Goal: Check status: Check status

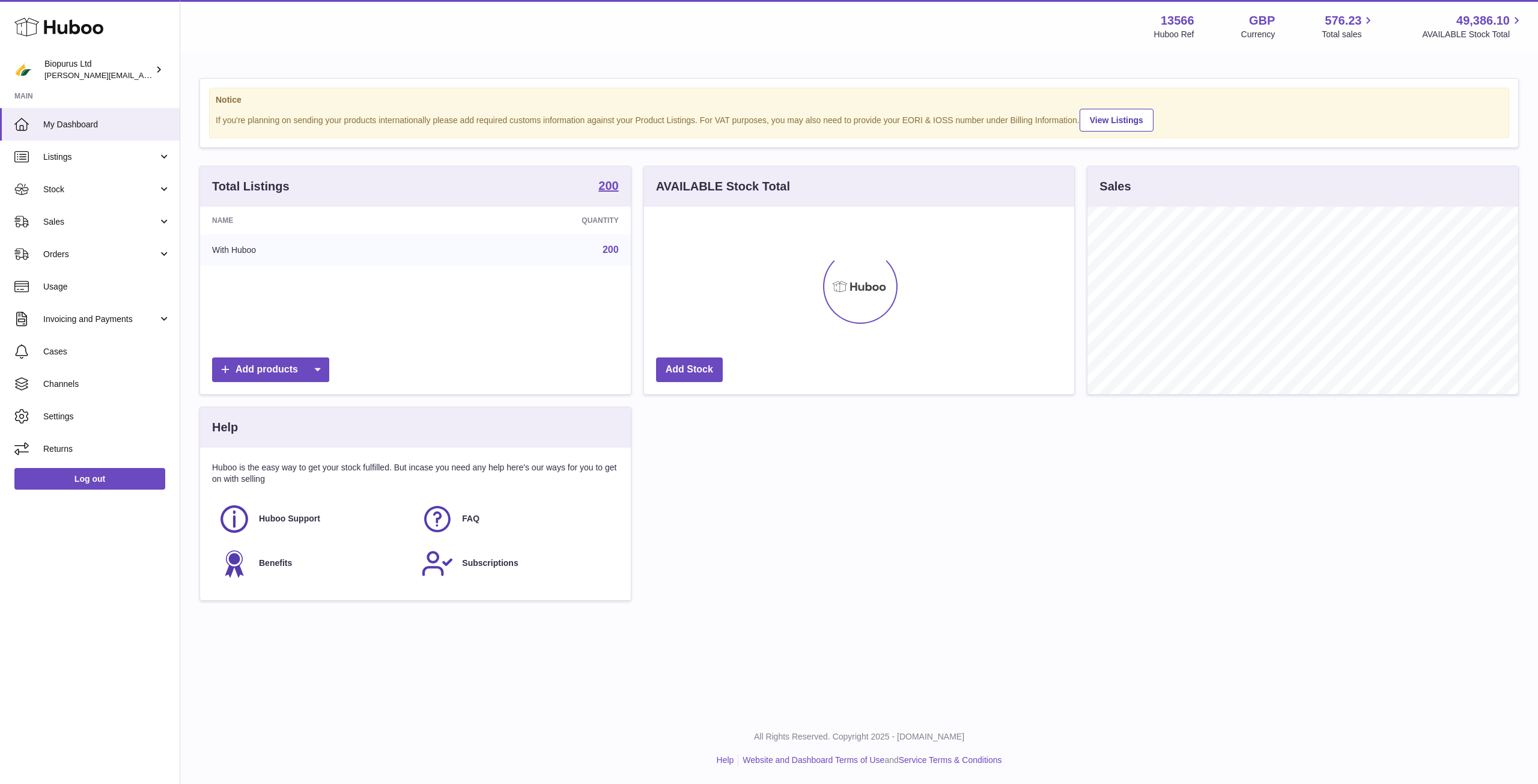
scroll to position [188, 430]
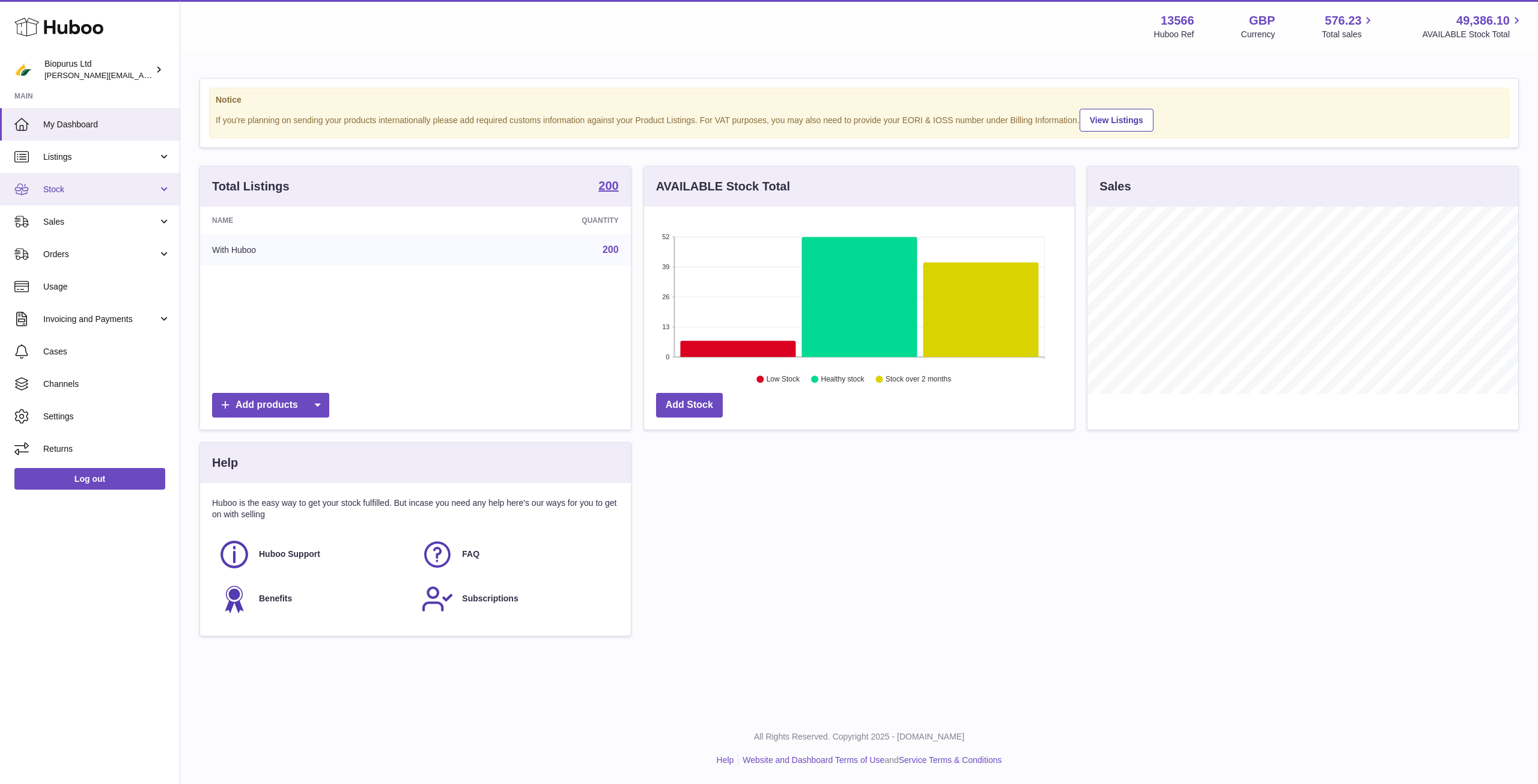
click at [93, 203] on link "Stock" at bounding box center [89, 188] width 179 height 33
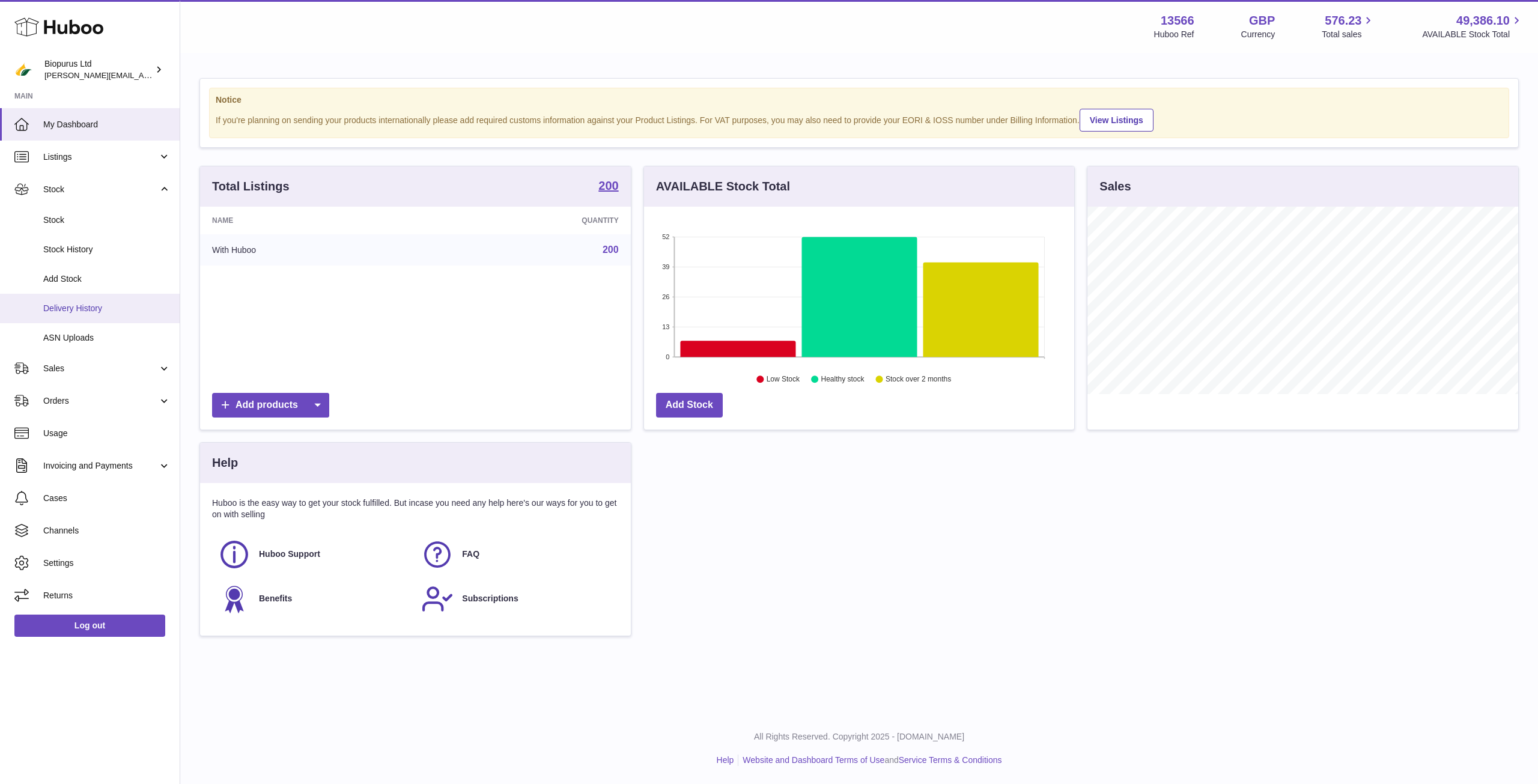
click at [91, 308] on span "Delivery History" at bounding box center [107, 309] width 128 height 12
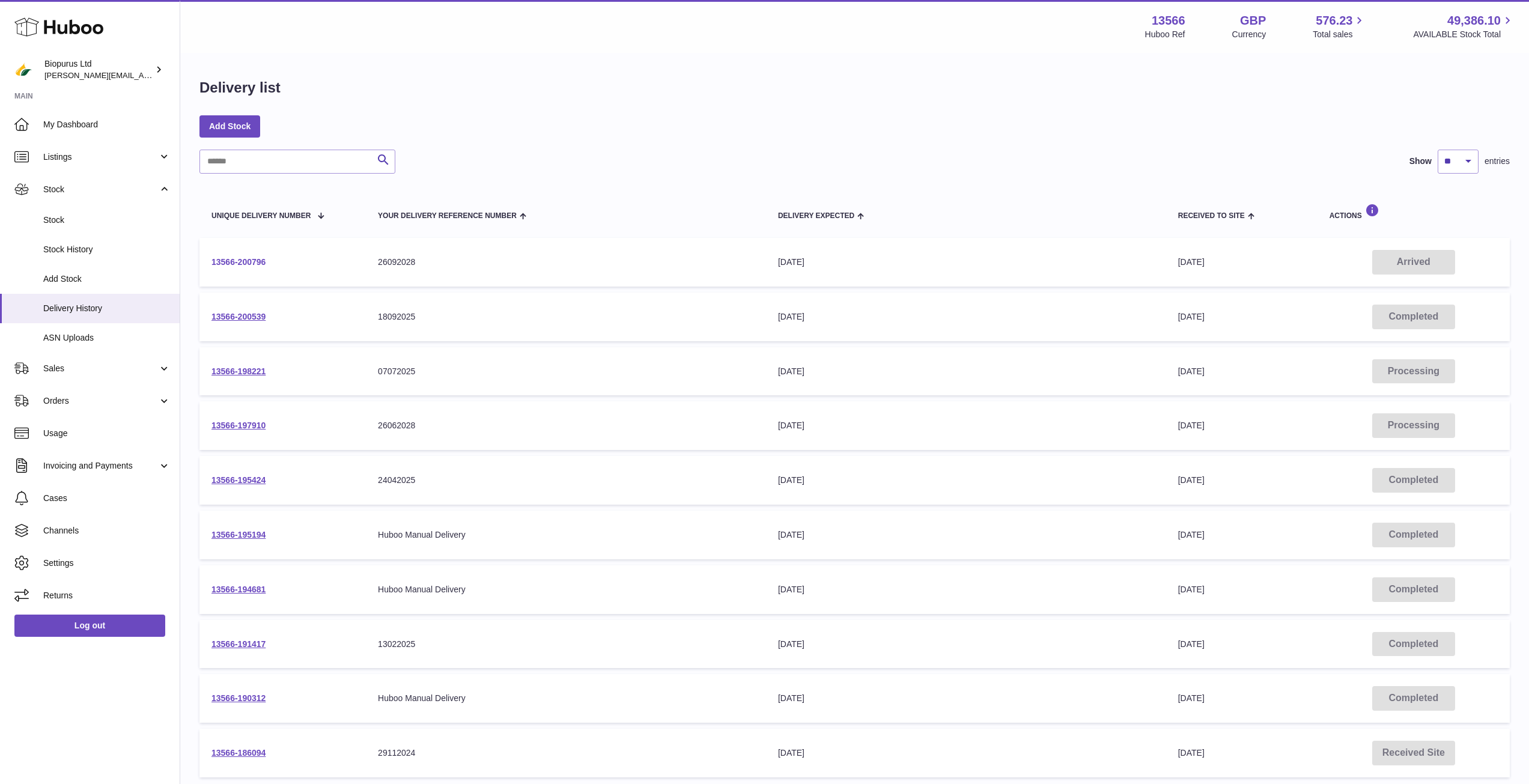
click at [257, 263] on link "13566-200796" at bounding box center [239, 262] width 54 height 10
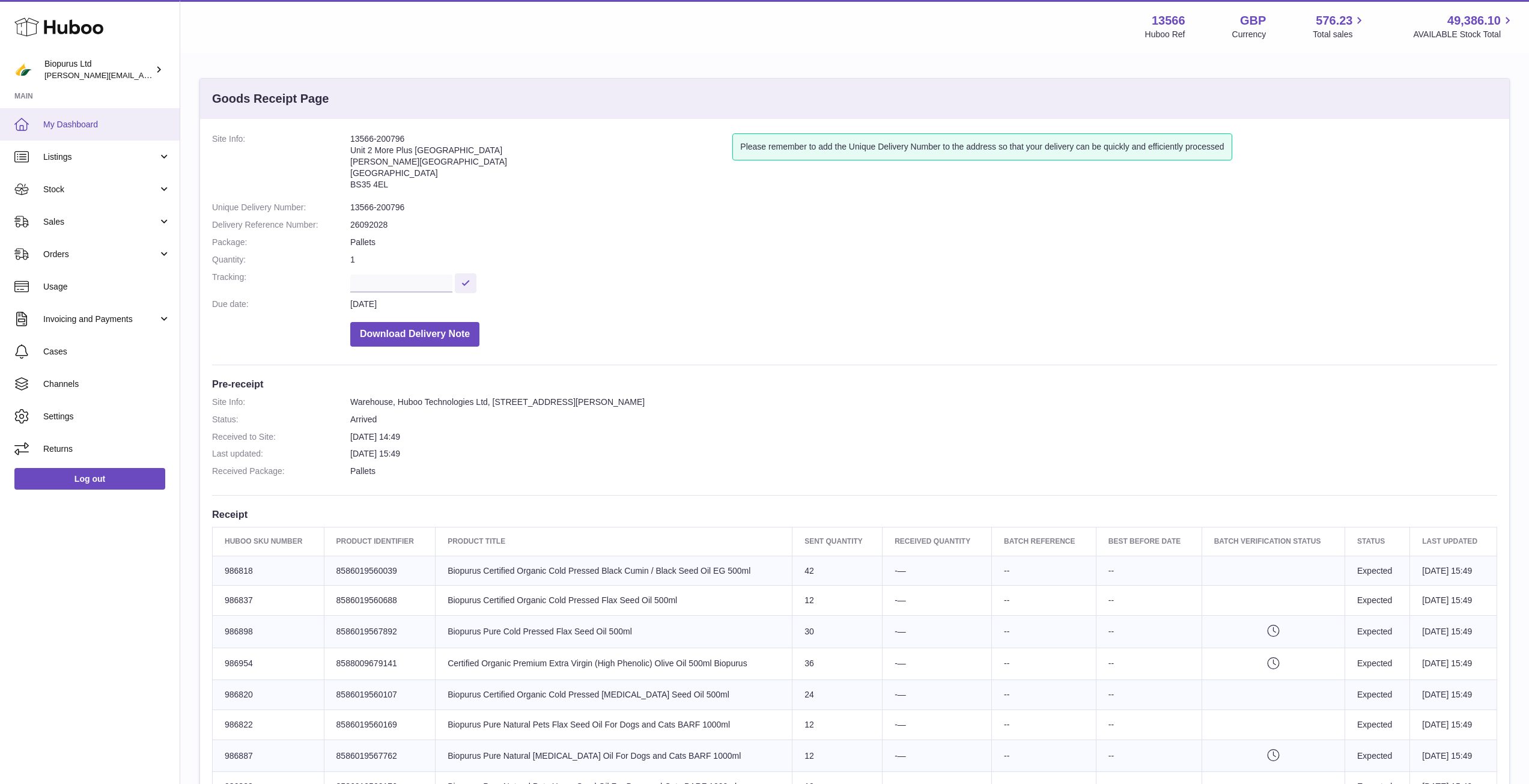
click at [54, 123] on span "My Dashboard" at bounding box center [107, 125] width 128 height 12
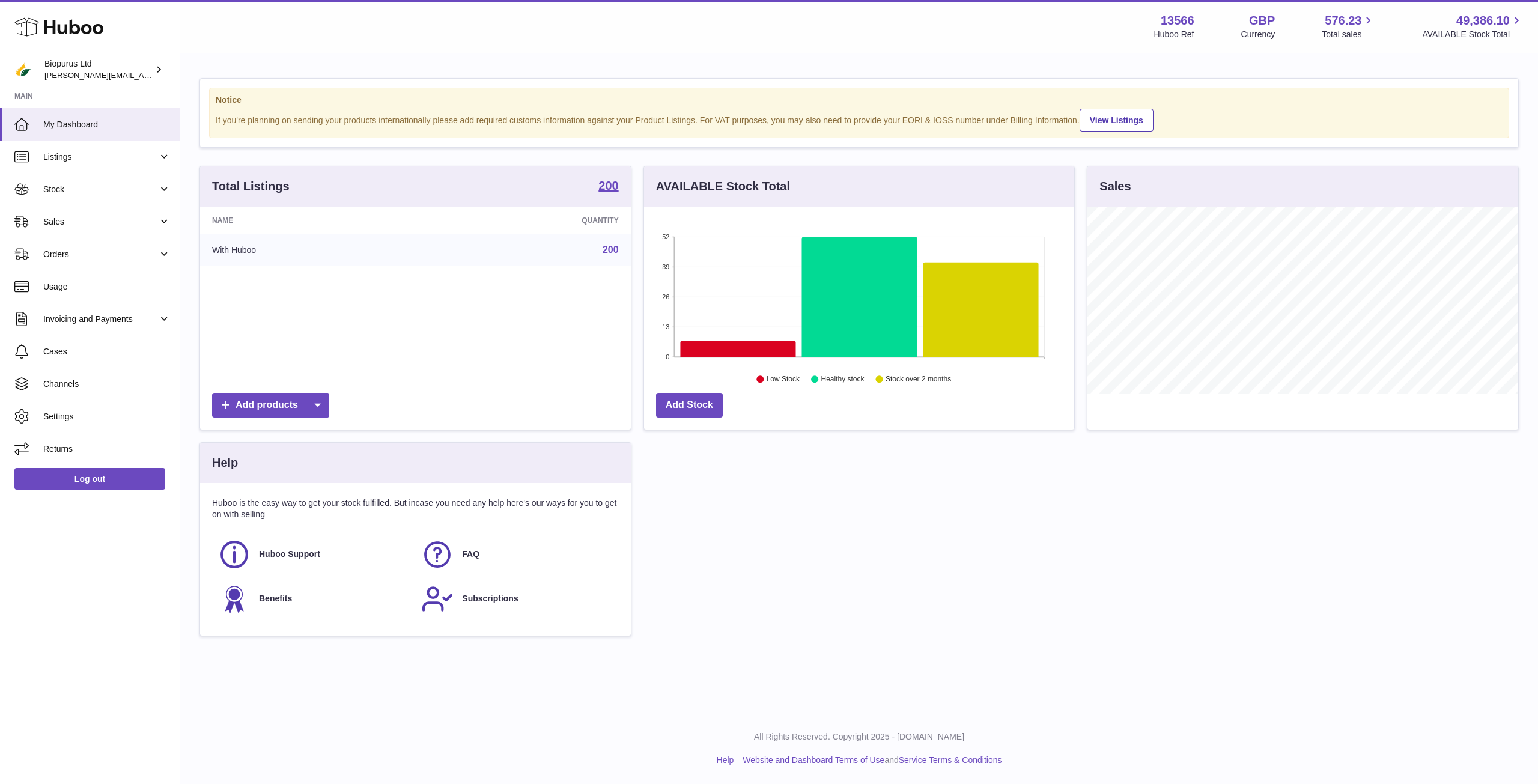
scroll to position [600469, 600235]
click at [64, 219] on span "Sales" at bounding box center [101, 222] width 115 height 12
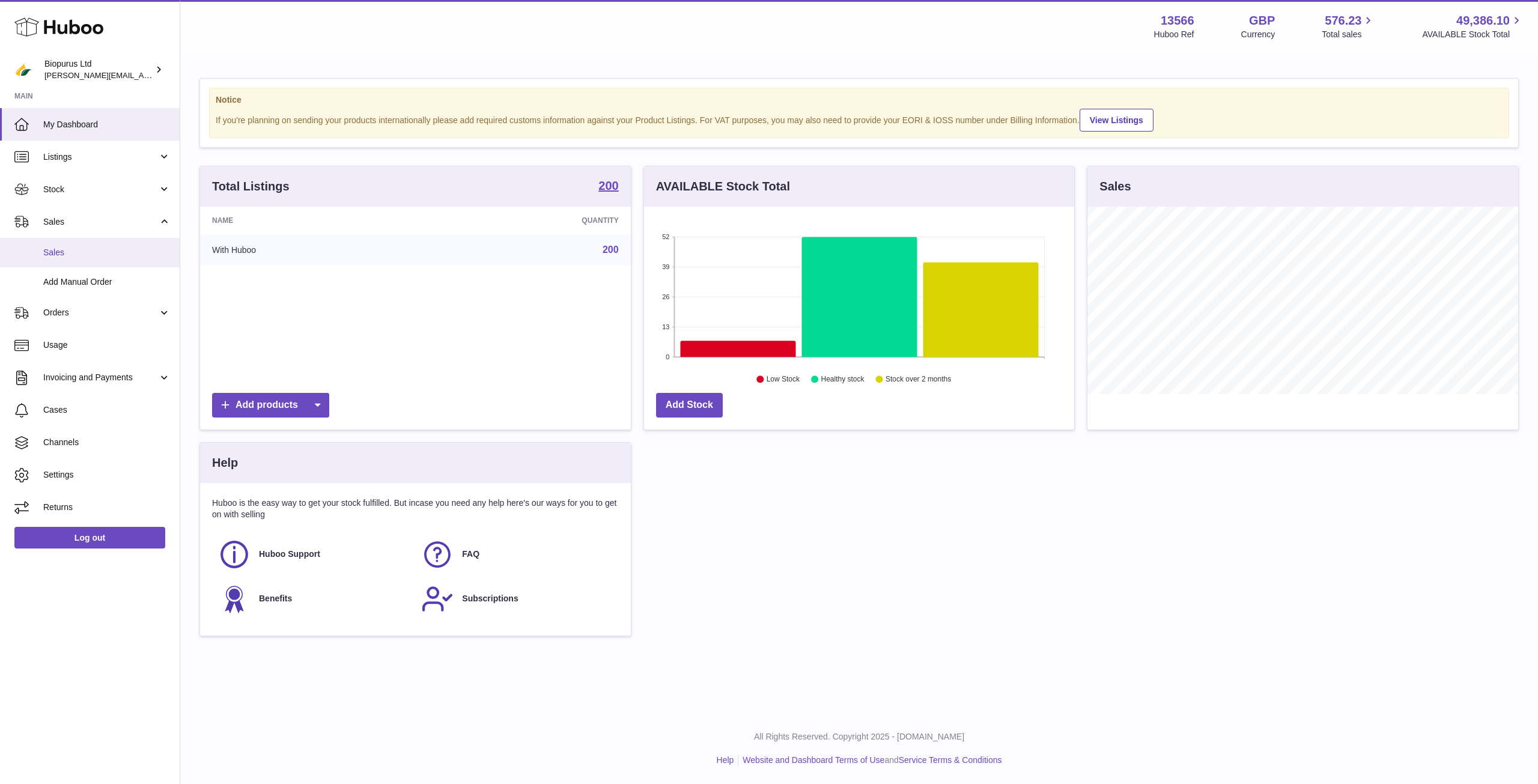
click at [119, 254] on span "Sales" at bounding box center [107, 253] width 128 height 12
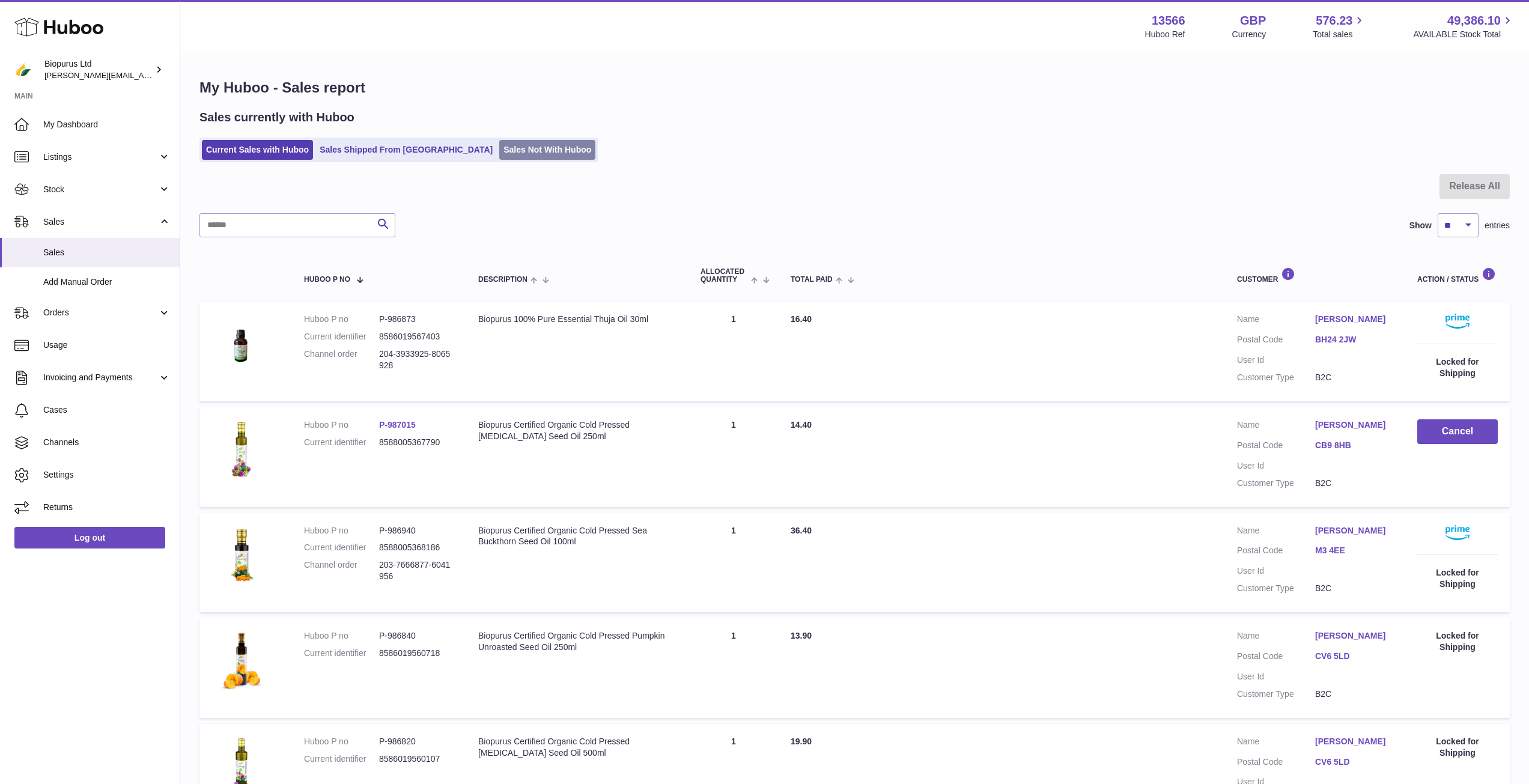
click at [499, 154] on link "Sales Not With Huboo" at bounding box center [546, 150] width 96 height 20
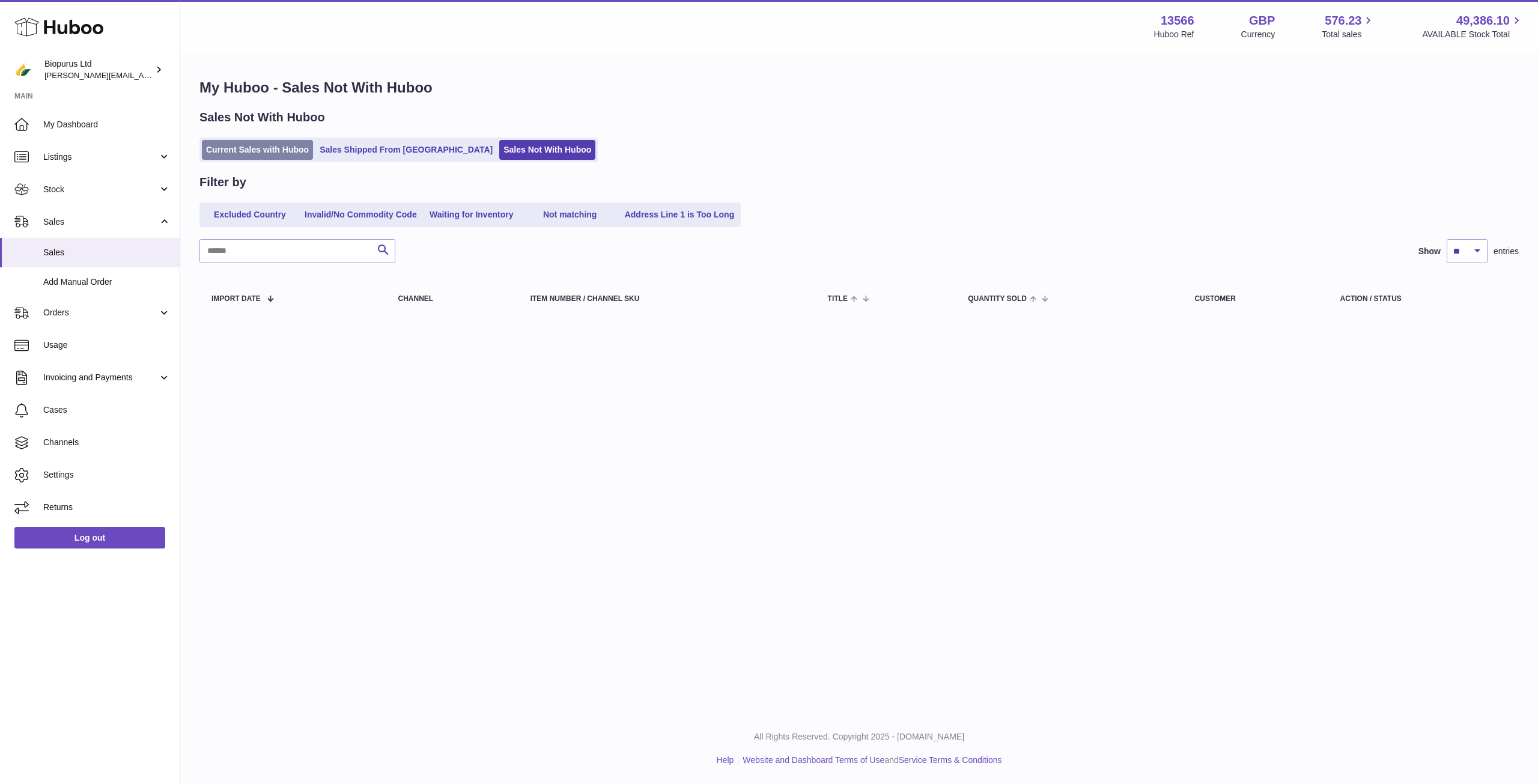
click at [207, 149] on link "Current Sales with Huboo" at bounding box center [257, 150] width 111 height 20
